Goal: Task Accomplishment & Management: Manage account settings

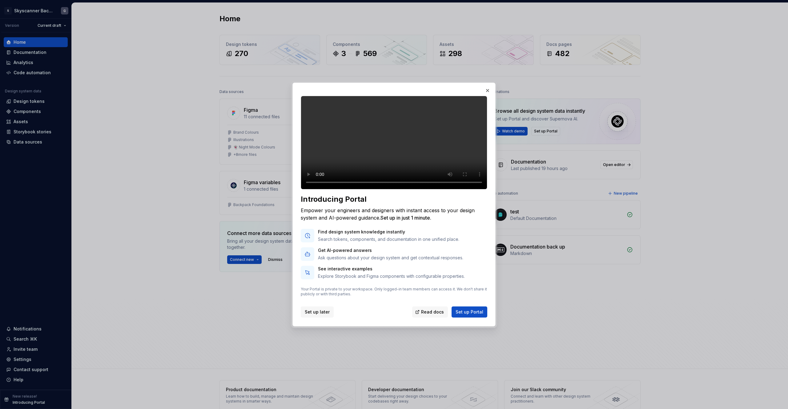
click at [316, 315] on span "Set up later" at bounding box center [317, 312] width 25 height 6
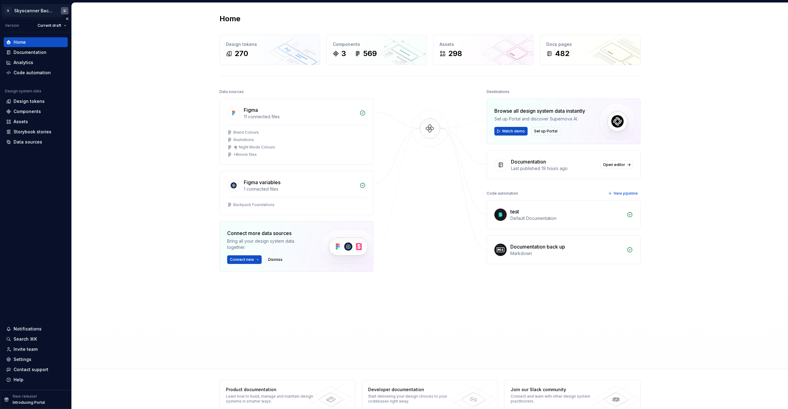
click at [24, 9] on html "S Skyscanner Backpack G Version Current draft Home Documentation Analytics Code…" at bounding box center [394, 204] width 788 height 409
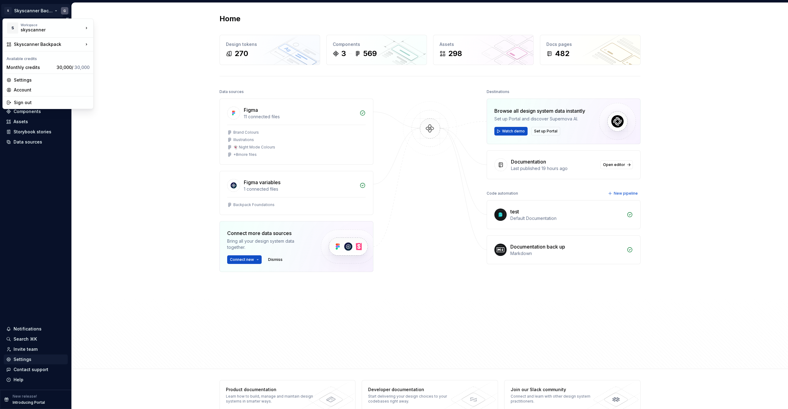
click at [25, 359] on html "S Skyscanner Backpack G Version Current draft Home Documentation Analytics Code…" at bounding box center [394, 204] width 788 height 409
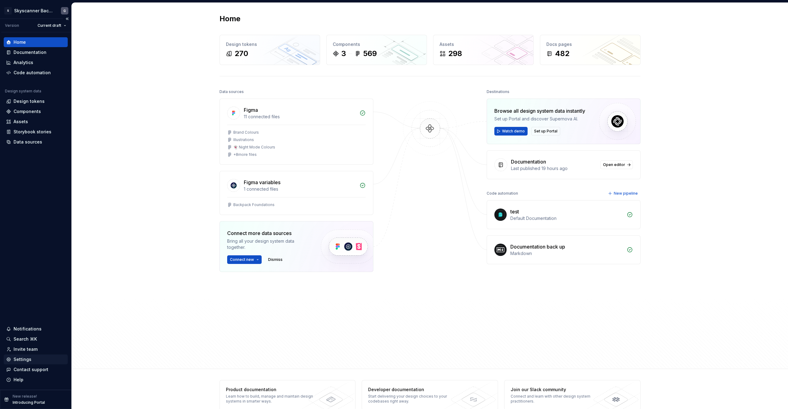
click at [26, 360] on div "Settings" at bounding box center [23, 359] width 18 height 6
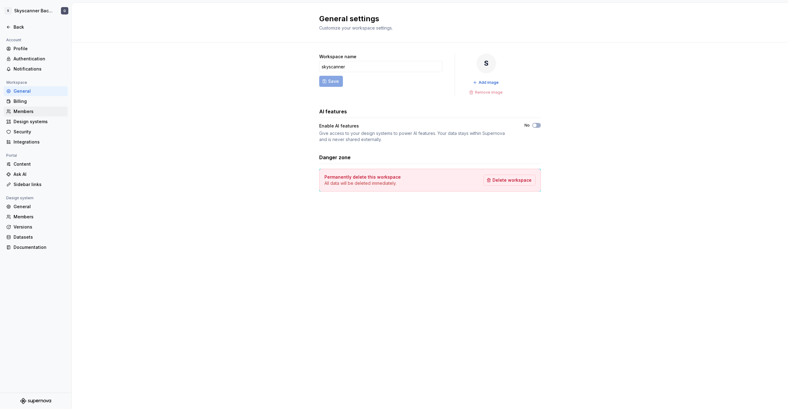
click at [27, 111] on div "Members" at bounding box center [40, 111] width 52 height 6
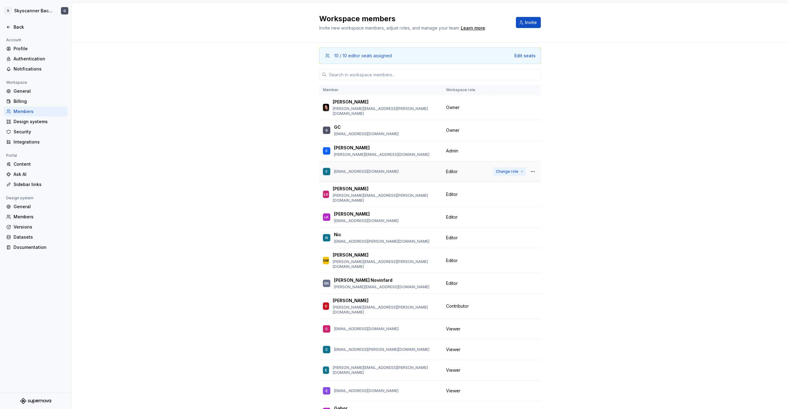
click at [508, 169] on span "Change role" at bounding box center [507, 171] width 22 height 5
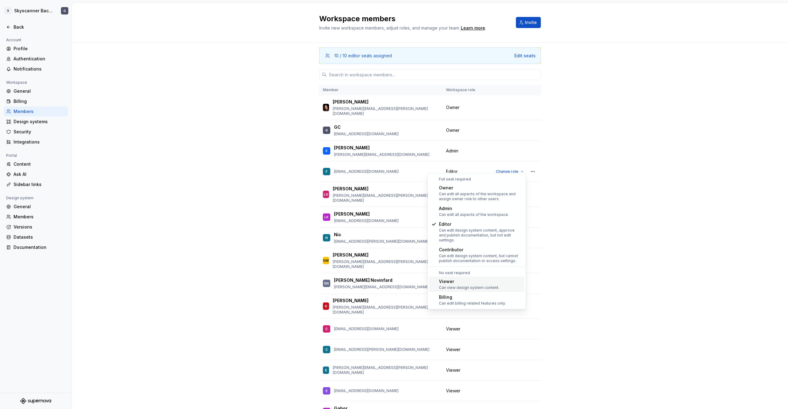
click at [464, 279] on div "Viewer" at bounding box center [469, 281] width 60 height 6
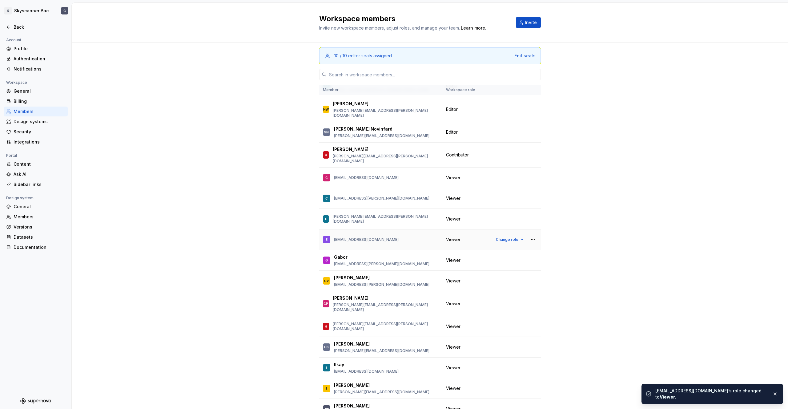
scroll to position [160, 0]
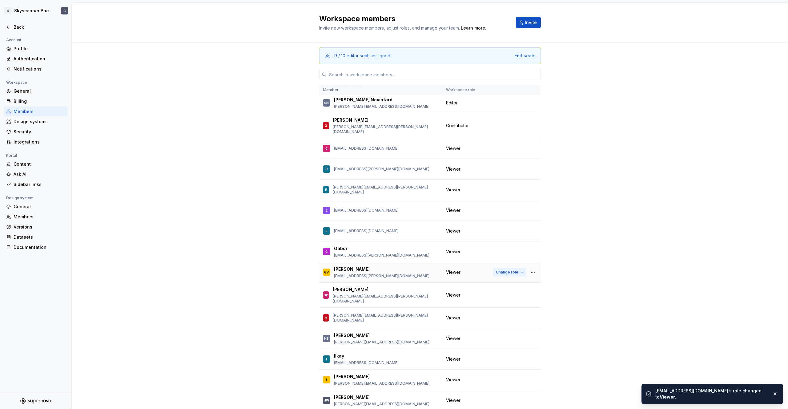
click at [511, 270] on span "Change role" at bounding box center [507, 272] width 22 height 5
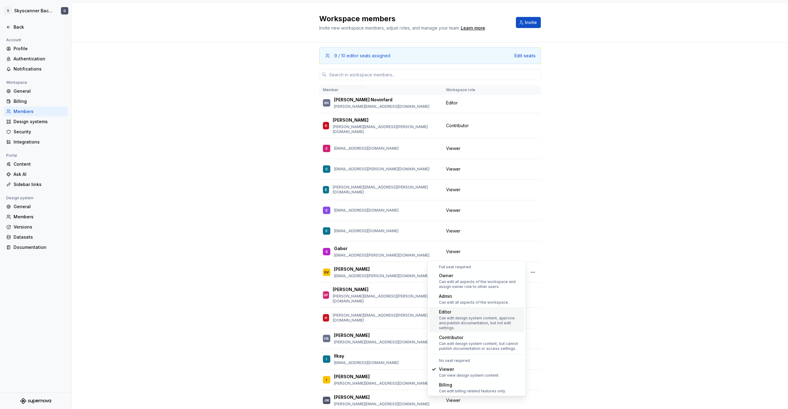
click at [467, 320] on div "Can edit design system content, approve and publish documentation, but not edit…" at bounding box center [480, 323] width 83 height 15
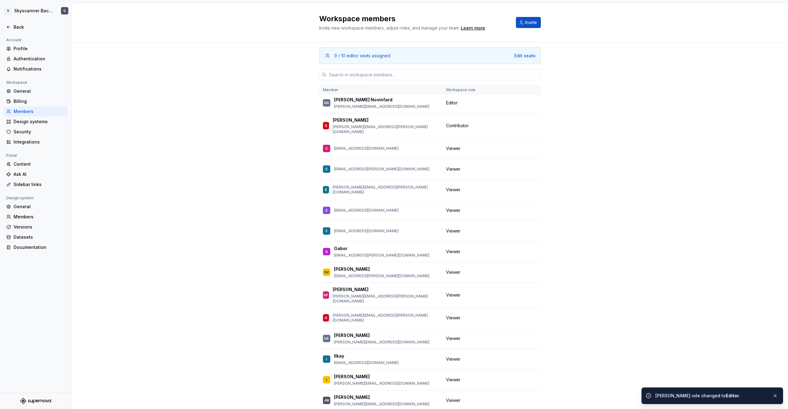
scroll to position [0, 0]
